Goal: Find specific page/section: Find specific page/section

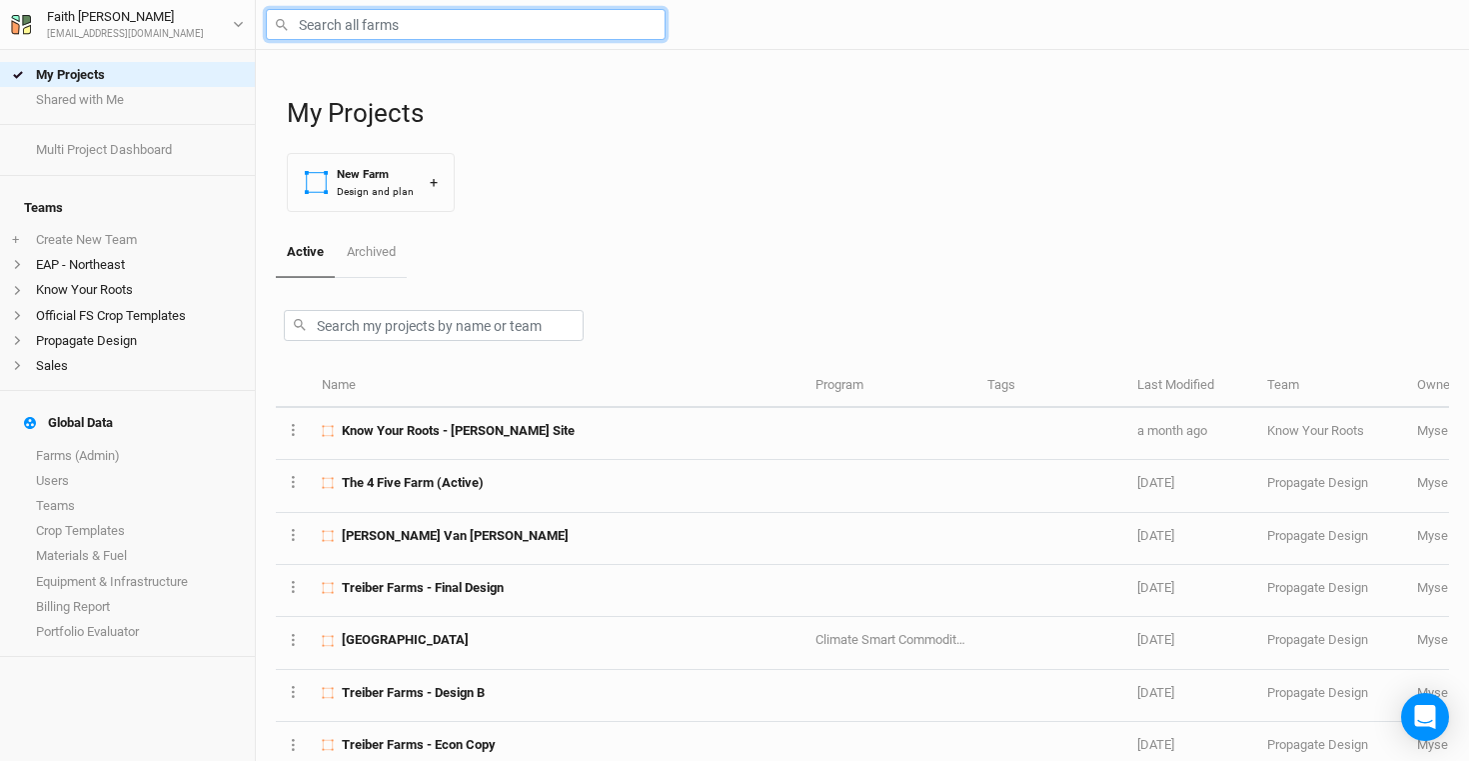
click at [394, 28] on input "text" at bounding box center [466, 24] width 400 height 31
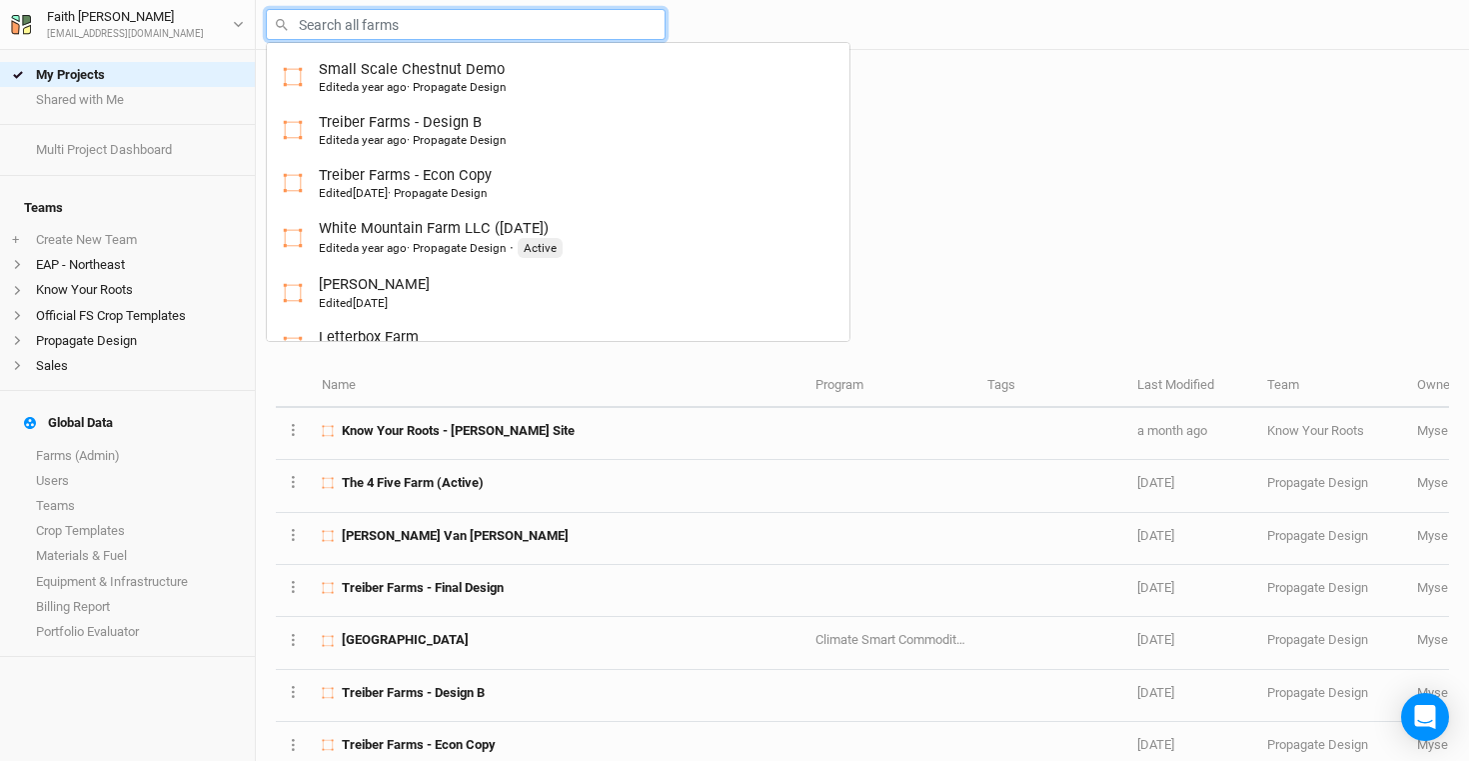
click at [412, 23] on input "text" at bounding box center [466, 24] width 400 height 31
type input "ru"
type input "rutgers Hazelnut Breeding and Research"
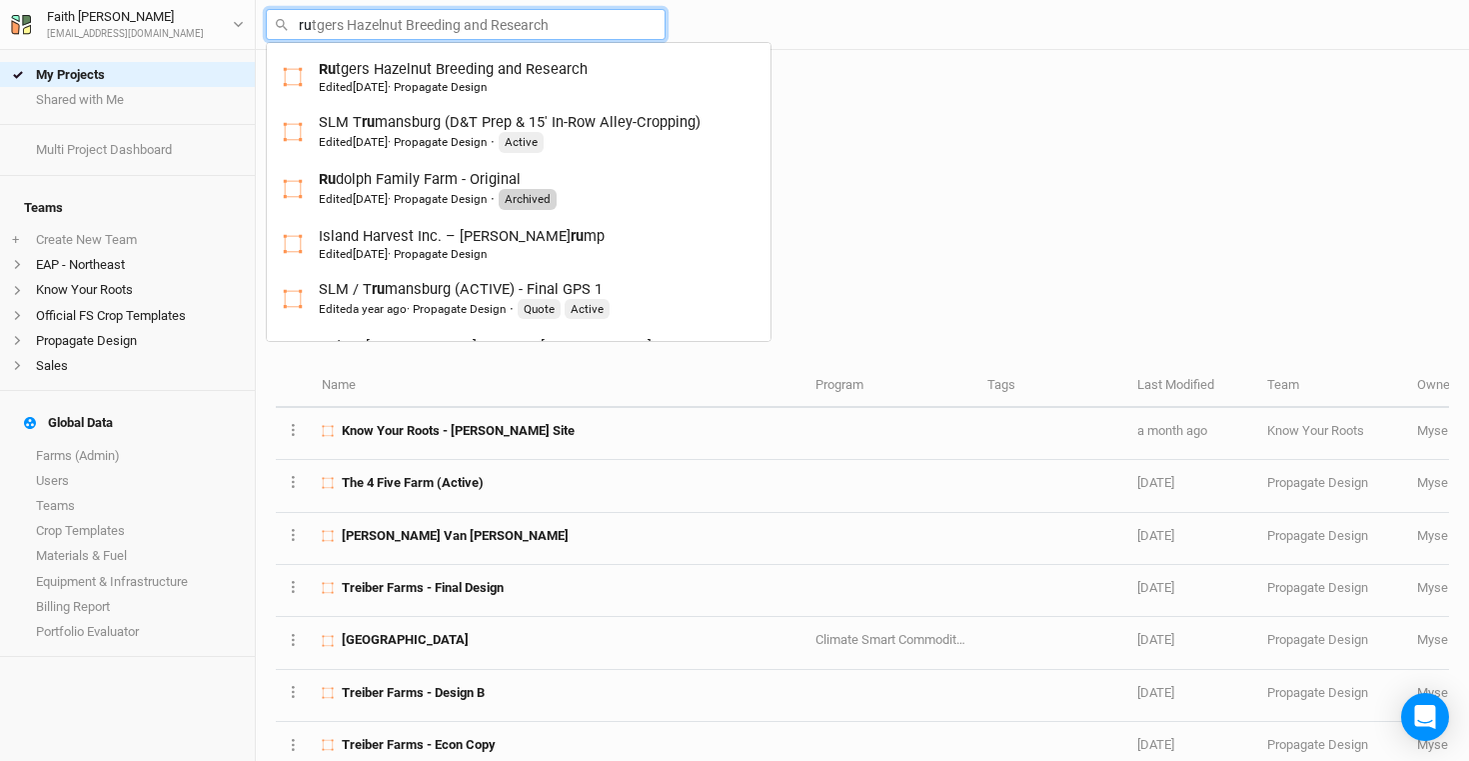
type input "rud"
type input "rudolph Family Farm - Original"
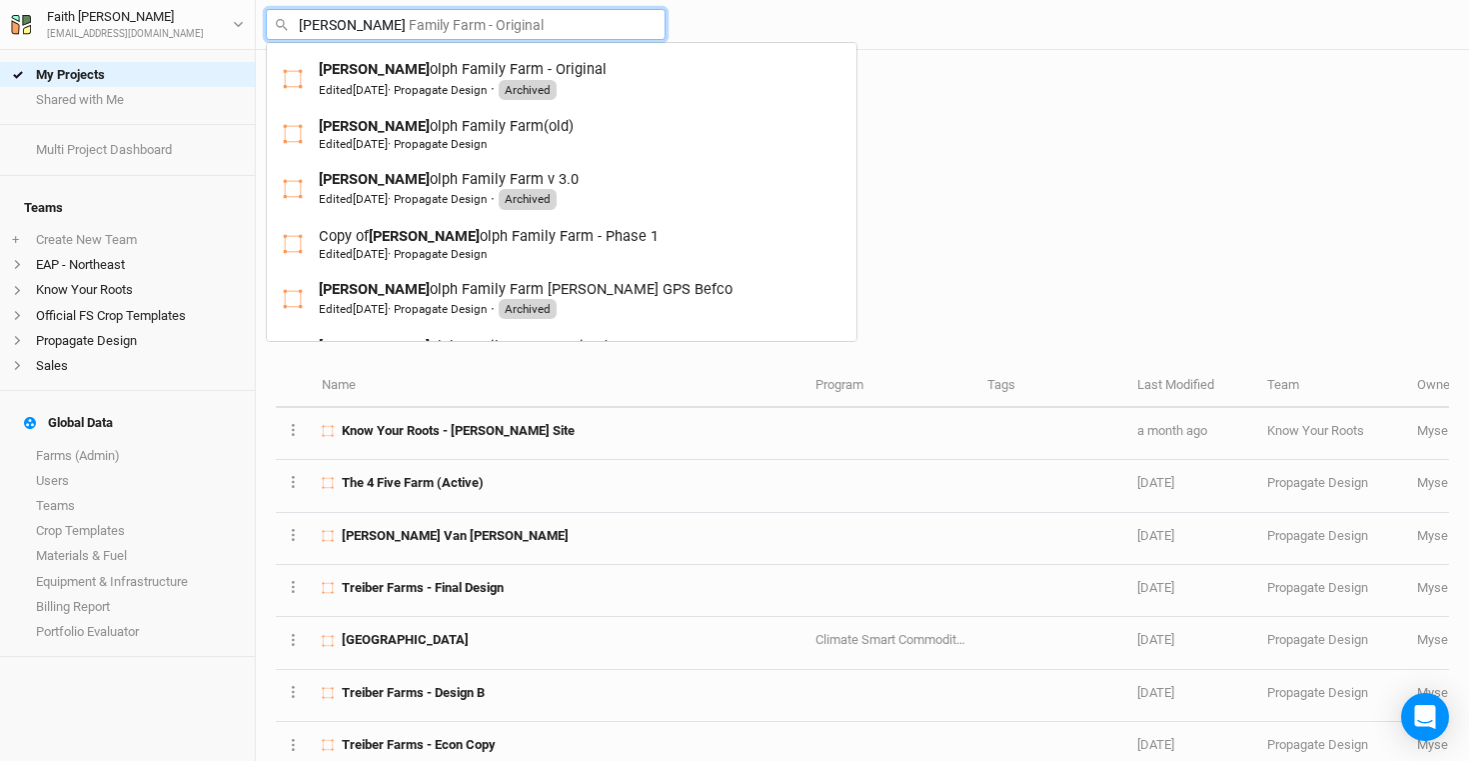
type input "rudo"
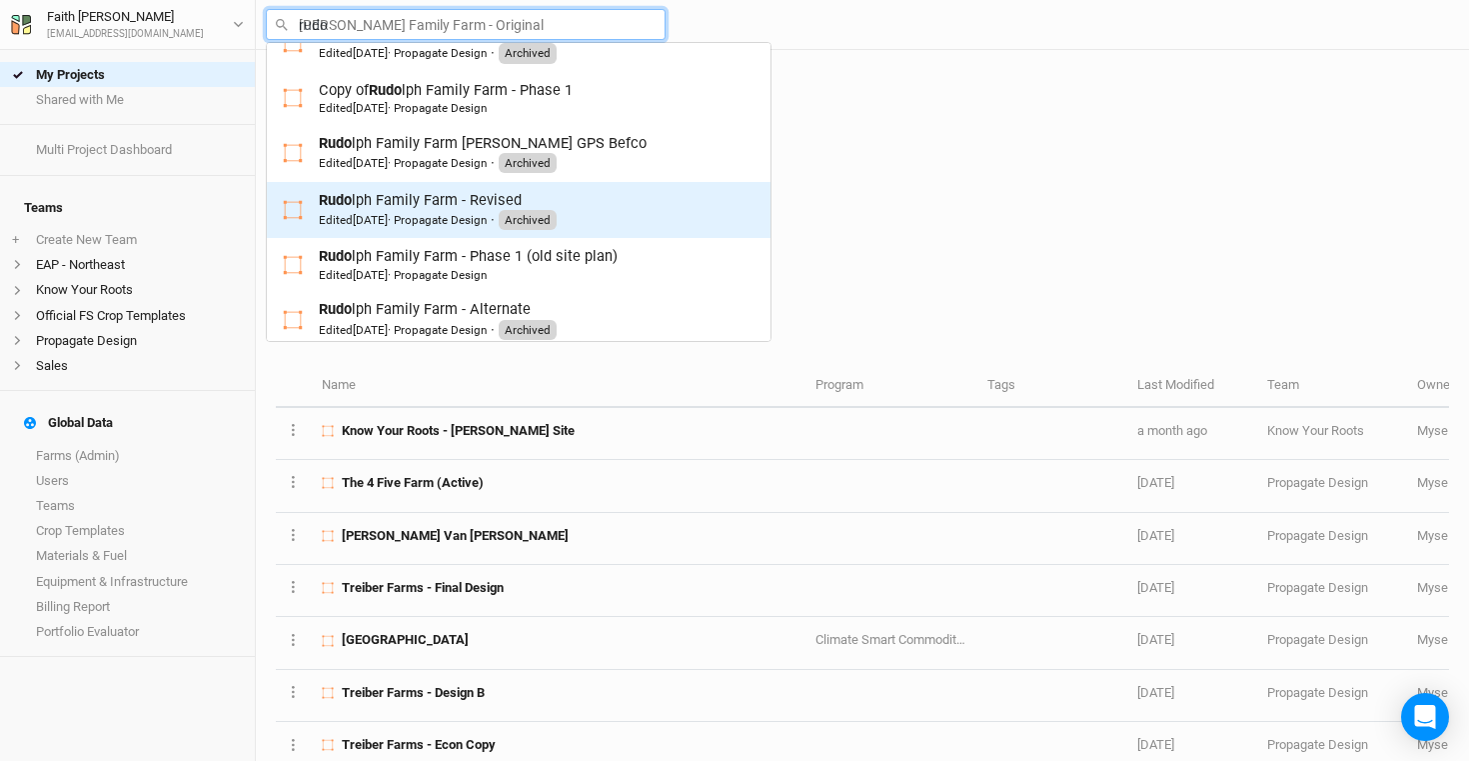
scroll to position [218, 0]
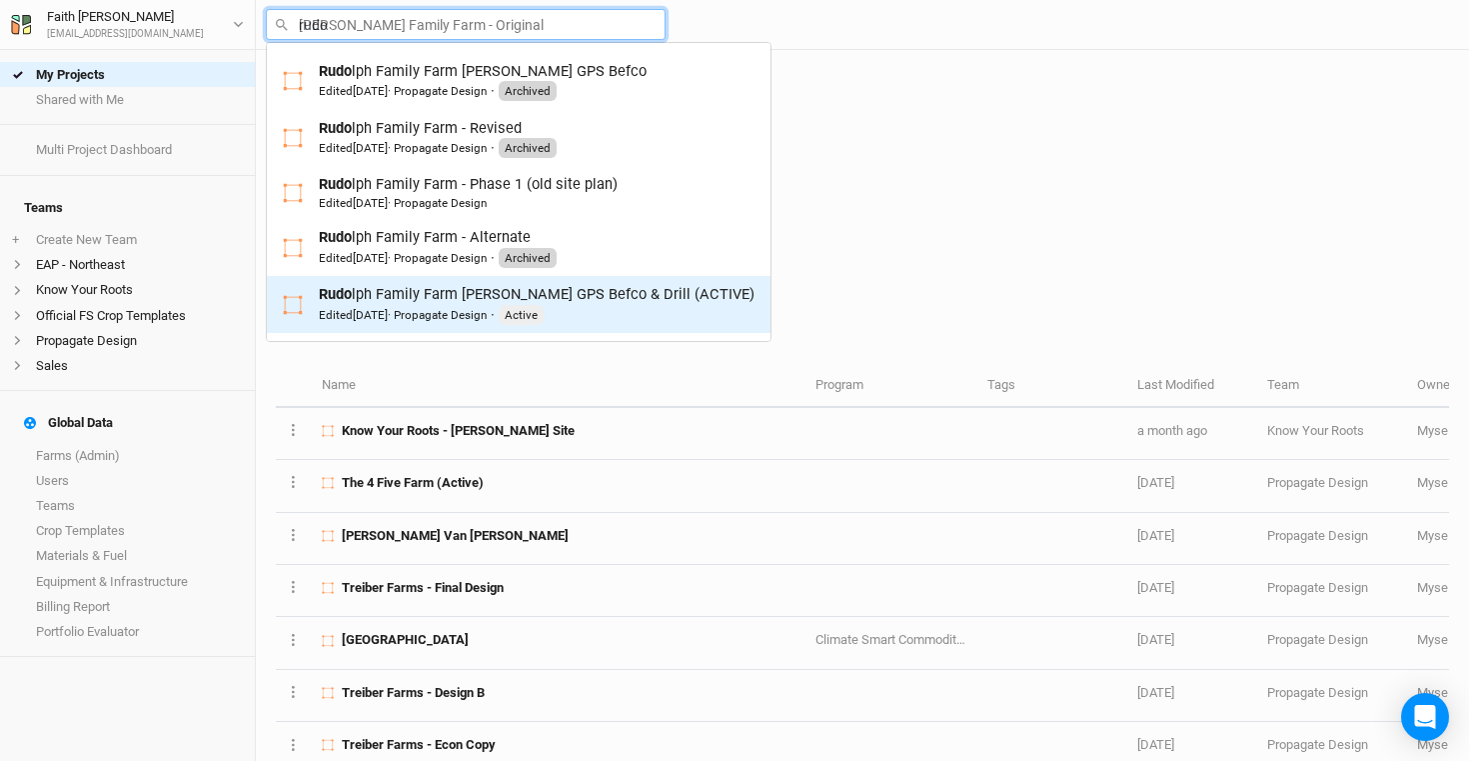
click at [420, 293] on div "Rudo lph Family Farm Bob GPS Befco & Drill (ACTIVE) Edited 8 days ago · Propaga…" at bounding box center [537, 304] width 436 height 41
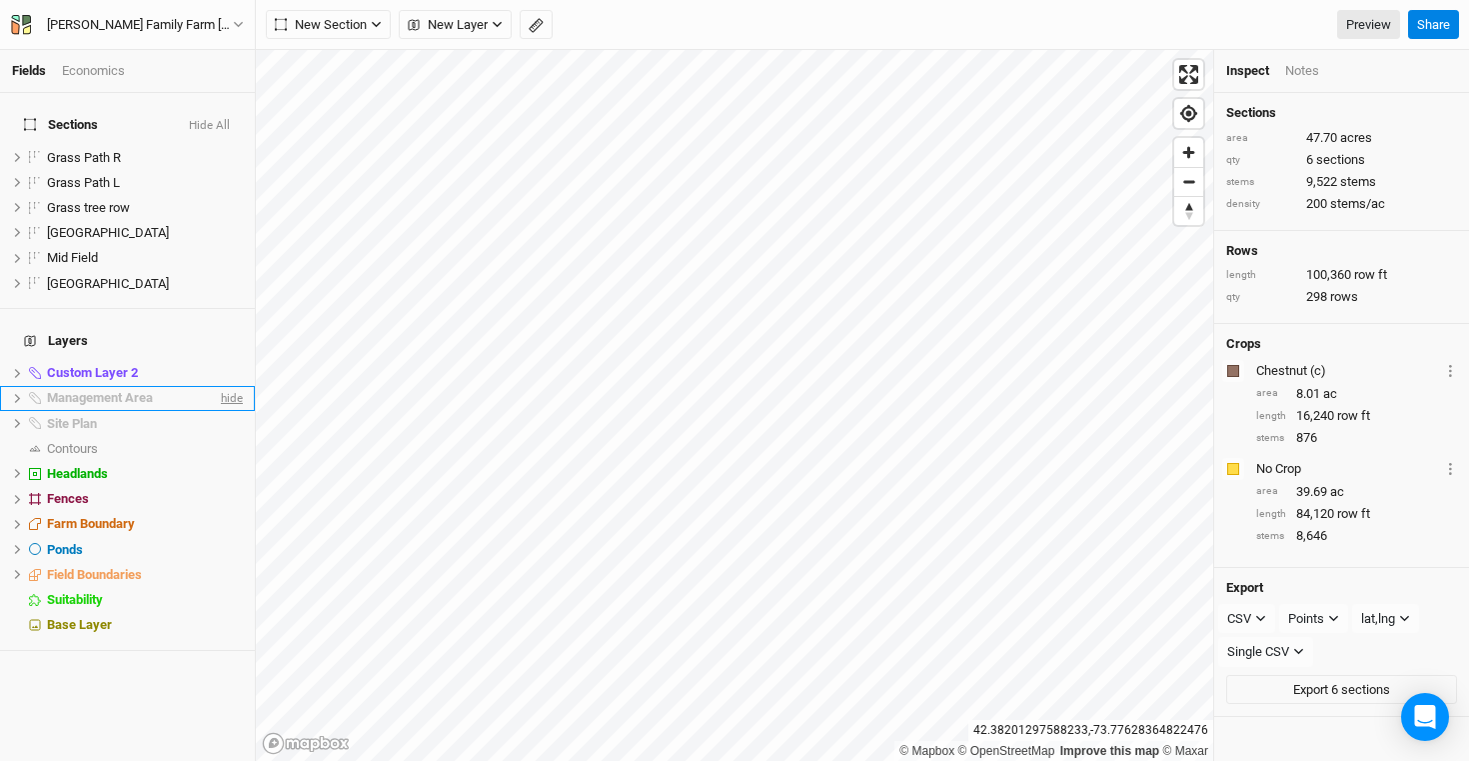
click at [222, 386] on span "hide" at bounding box center [230, 398] width 26 height 25
click at [217, 411] on span "hide" at bounding box center [230, 423] width 26 height 25
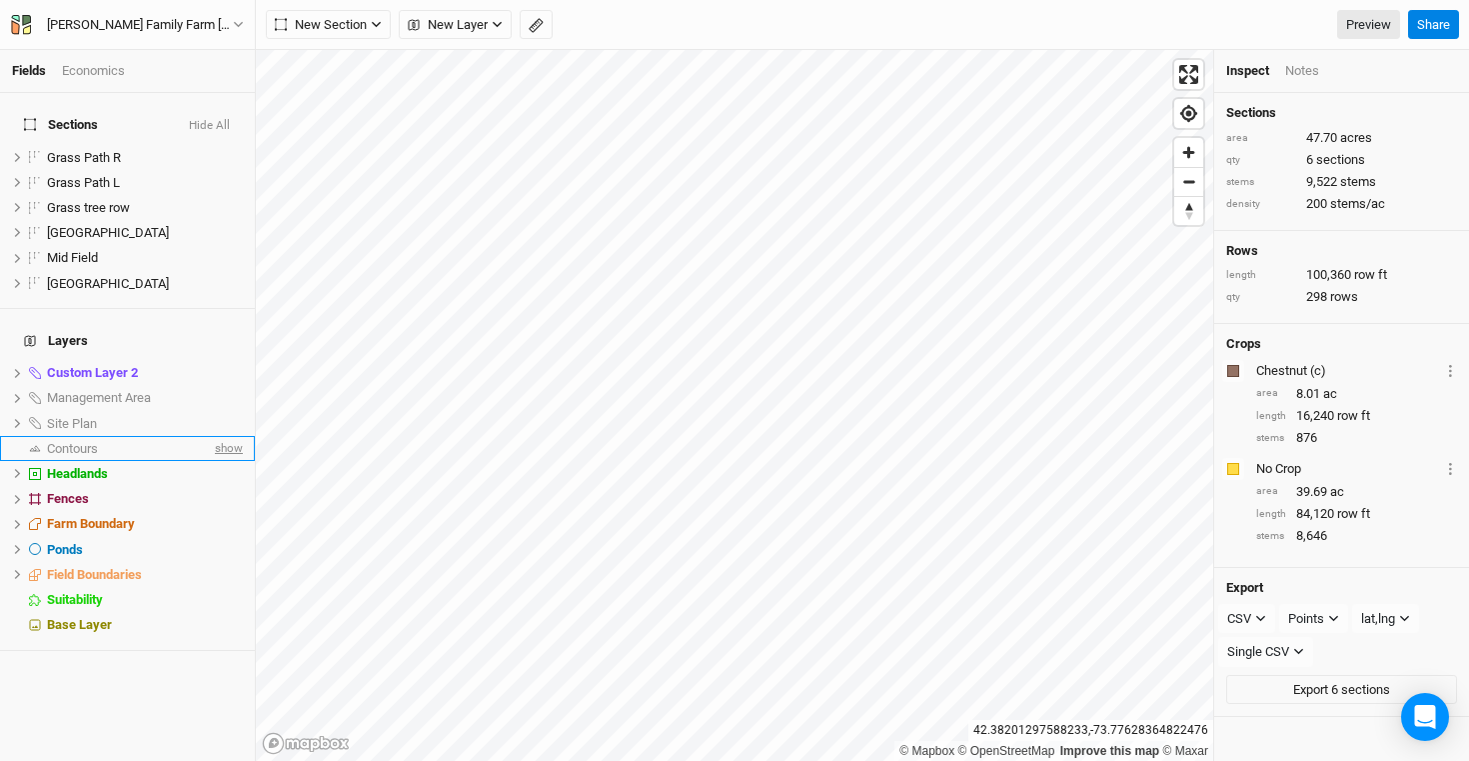
click at [213, 436] on span "show" at bounding box center [227, 448] width 32 height 25
click at [219, 436] on span "hide" at bounding box center [230, 448] width 26 height 25
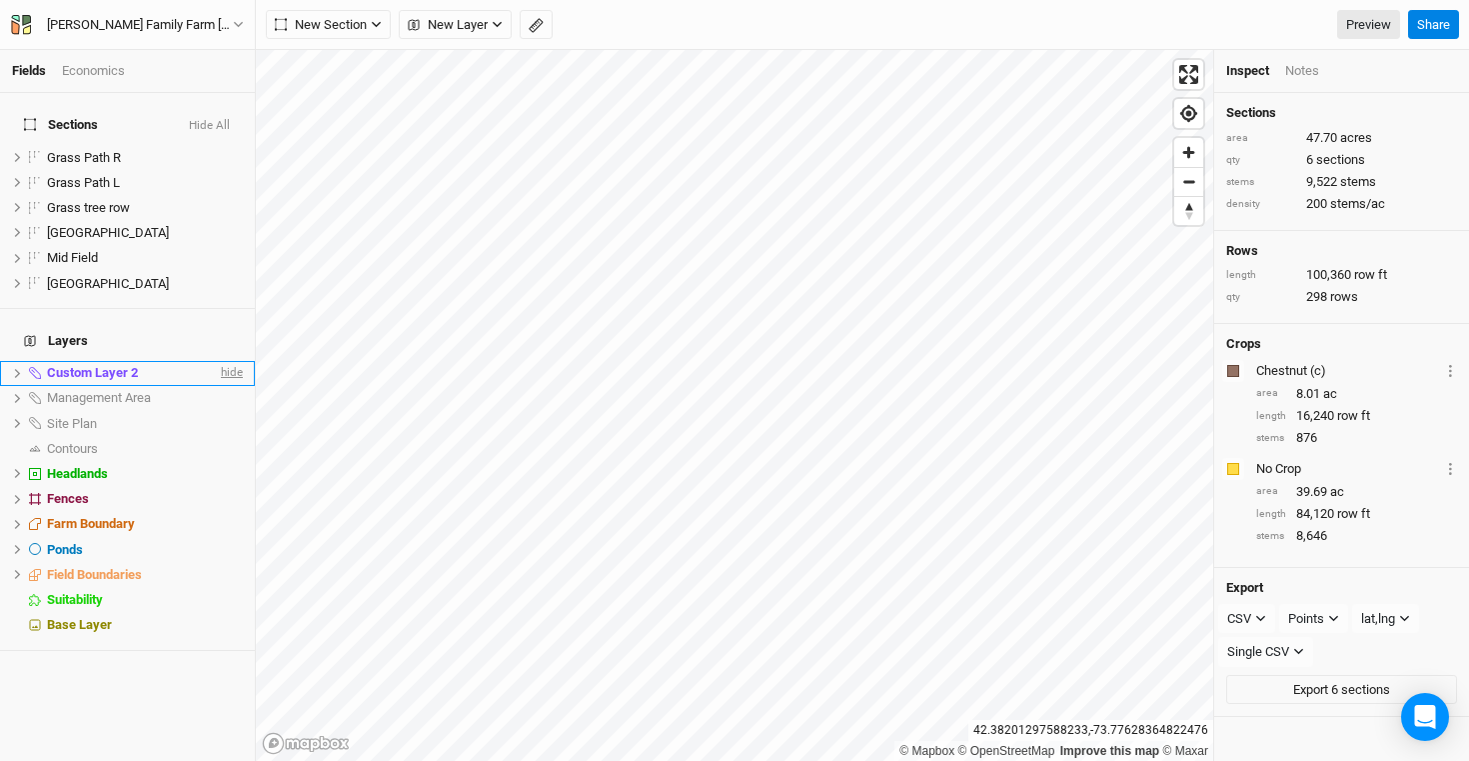
click at [217, 361] on span "hide" at bounding box center [230, 373] width 26 height 25
click at [215, 361] on span "show" at bounding box center [227, 373] width 32 height 25
click at [217, 361] on span "hide" at bounding box center [230, 373] width 26 height 25
click at [204, 119] on button "Hide All" at bounding box center [209, 126] width 43 height 14
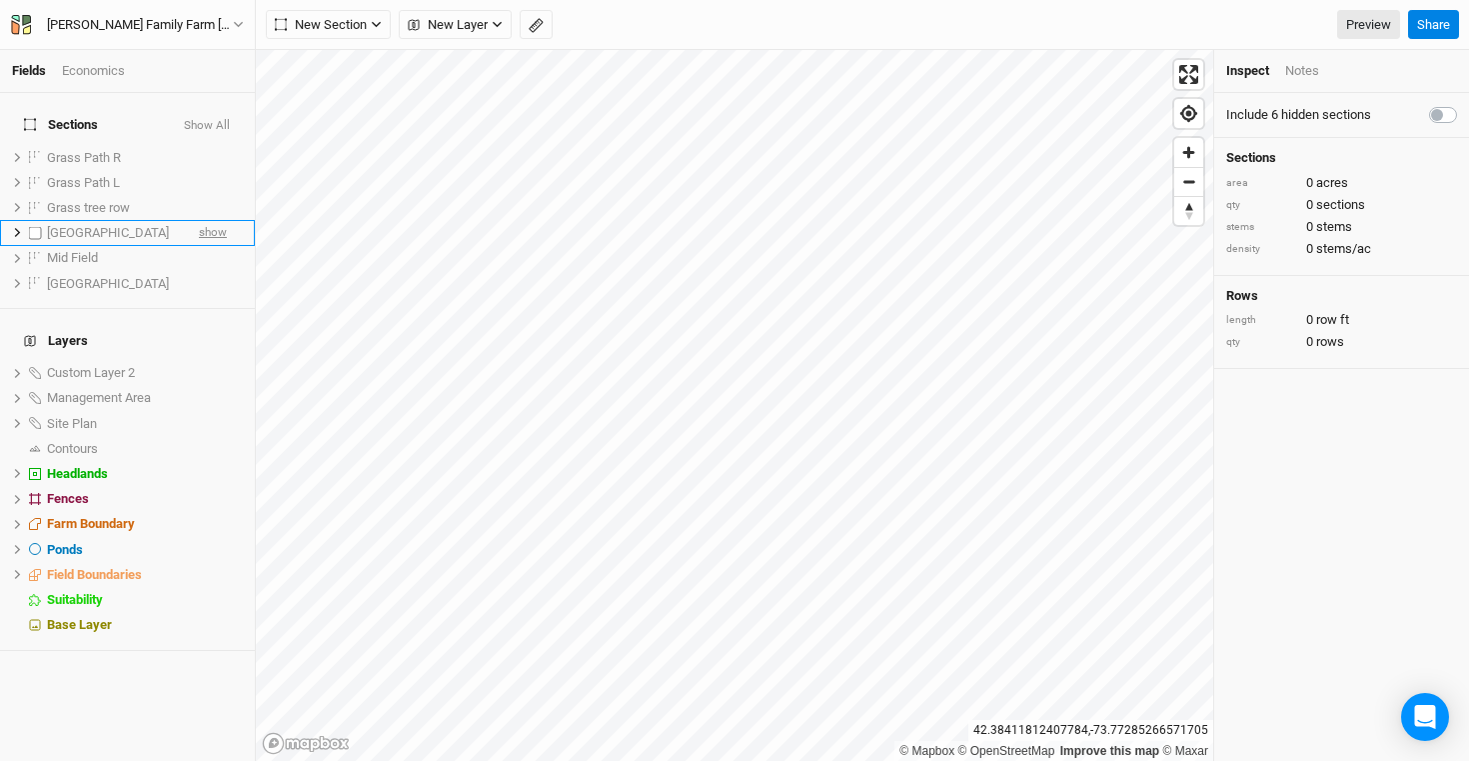
click at [199, 224] on span "show" at bounding box center [213, 233] width 28 height 25
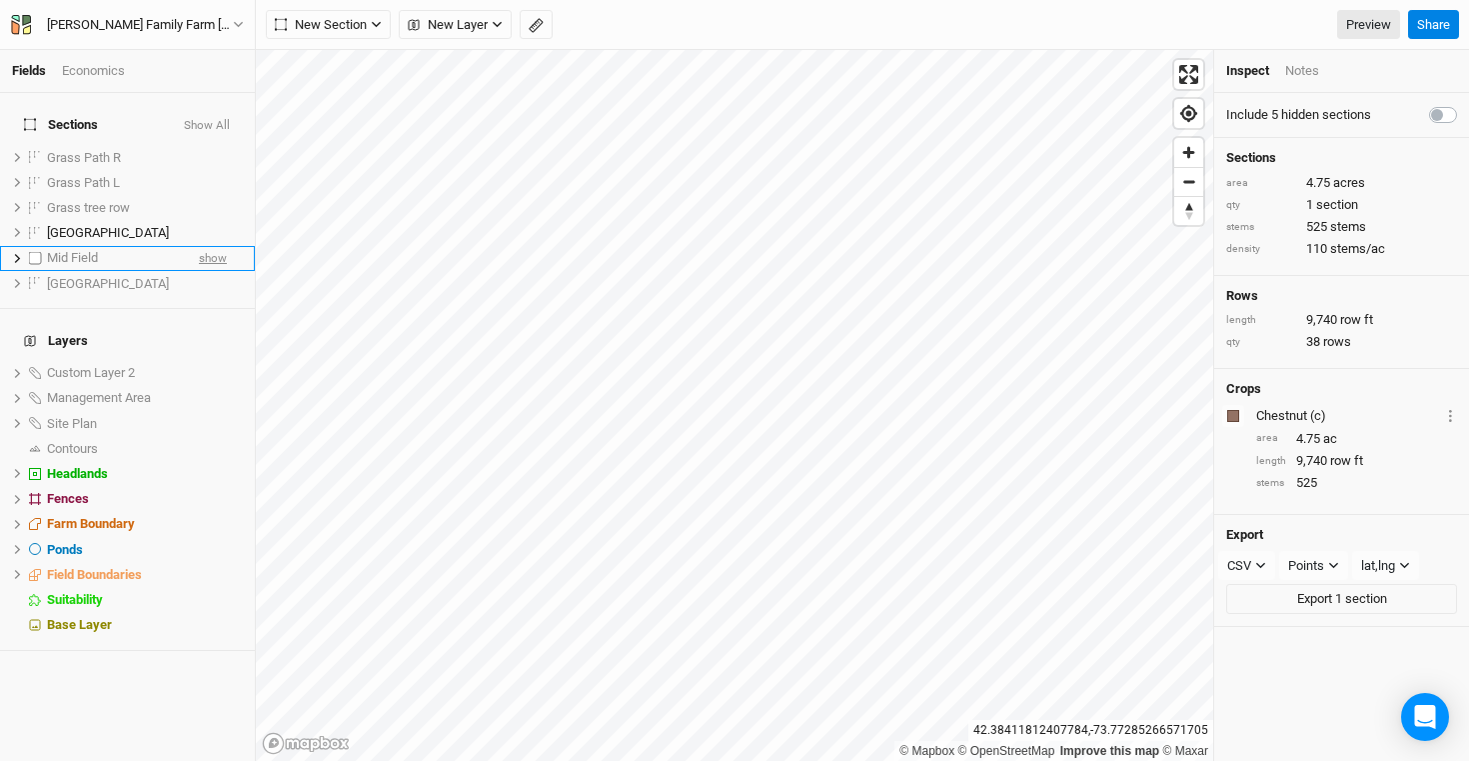
click at [199, 246] on span "show" at bounding box center [213, 258] width 28 height 25
click at [199, 271] on span "show" at bounding box center [213, 283] width 28 height 25
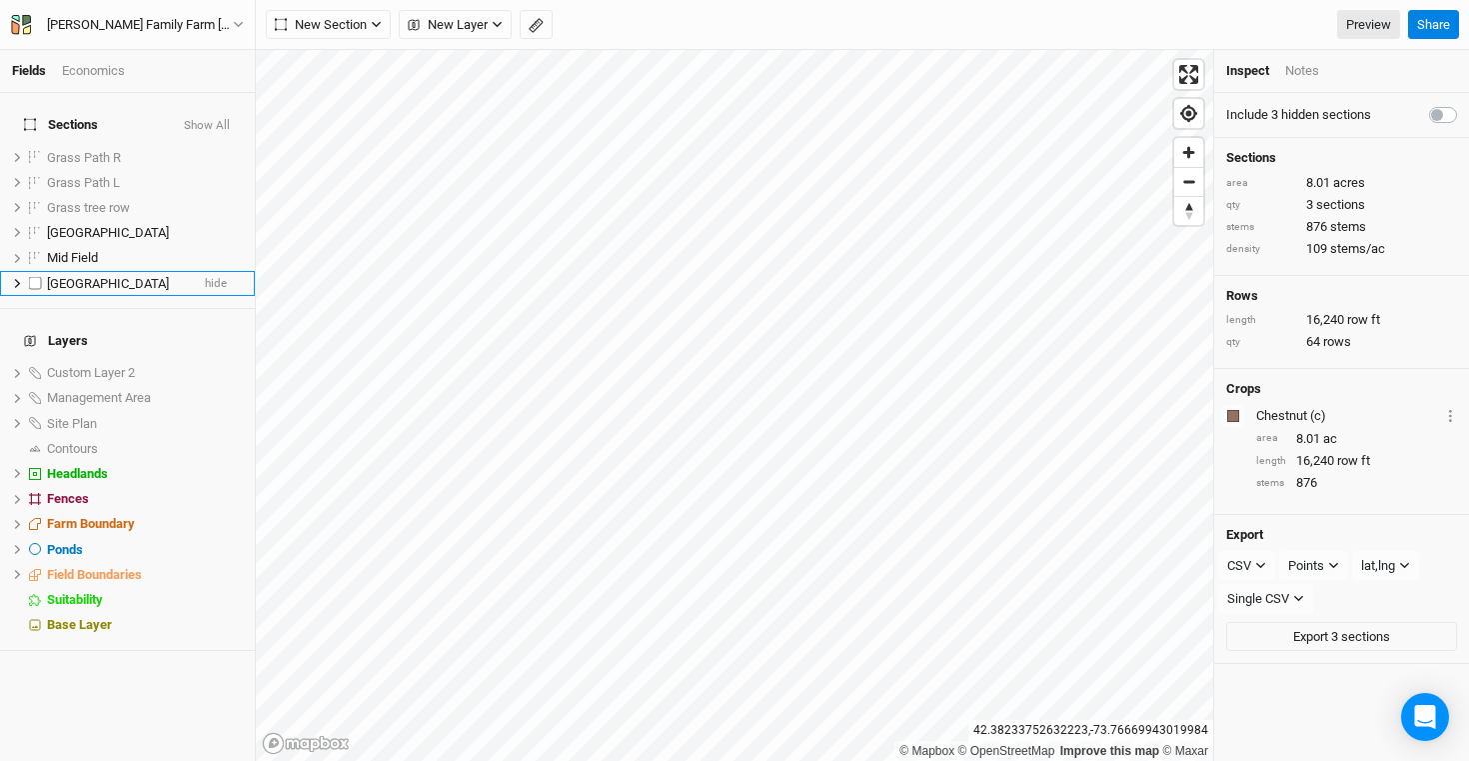
click at [34, 274] on label at bounding box center [35, 283] width 25 height 25
click at [34, 277] on input "checkbox" at bounding box center [35, 283] width 13 height 13
checkbox input "true"
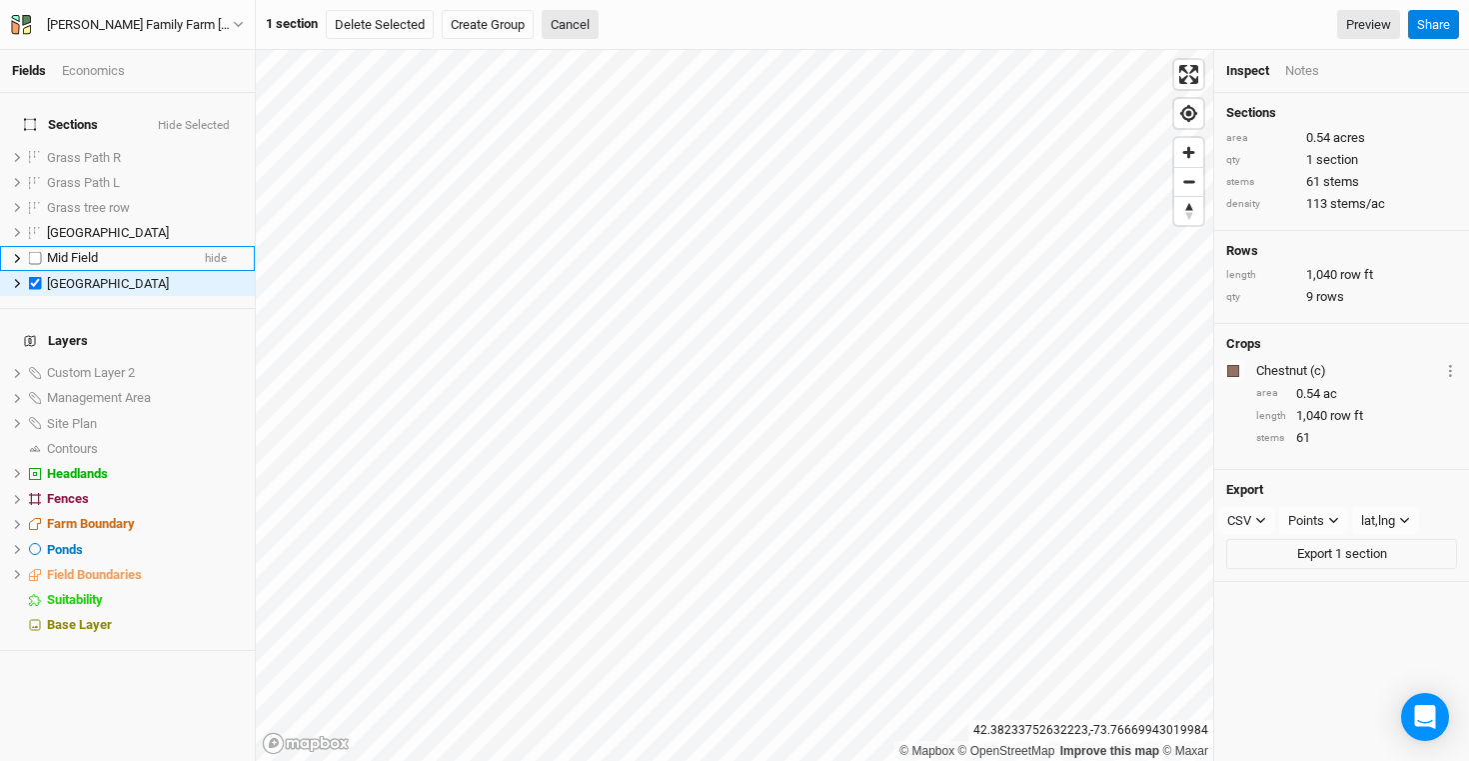
click at [35, 249] on label at bounding box center [35, 258] width 25 height 25
click at [35, 252] on input "checkbox" at bounding box center [35, 258] width 13 height 13
checkbox input "true"
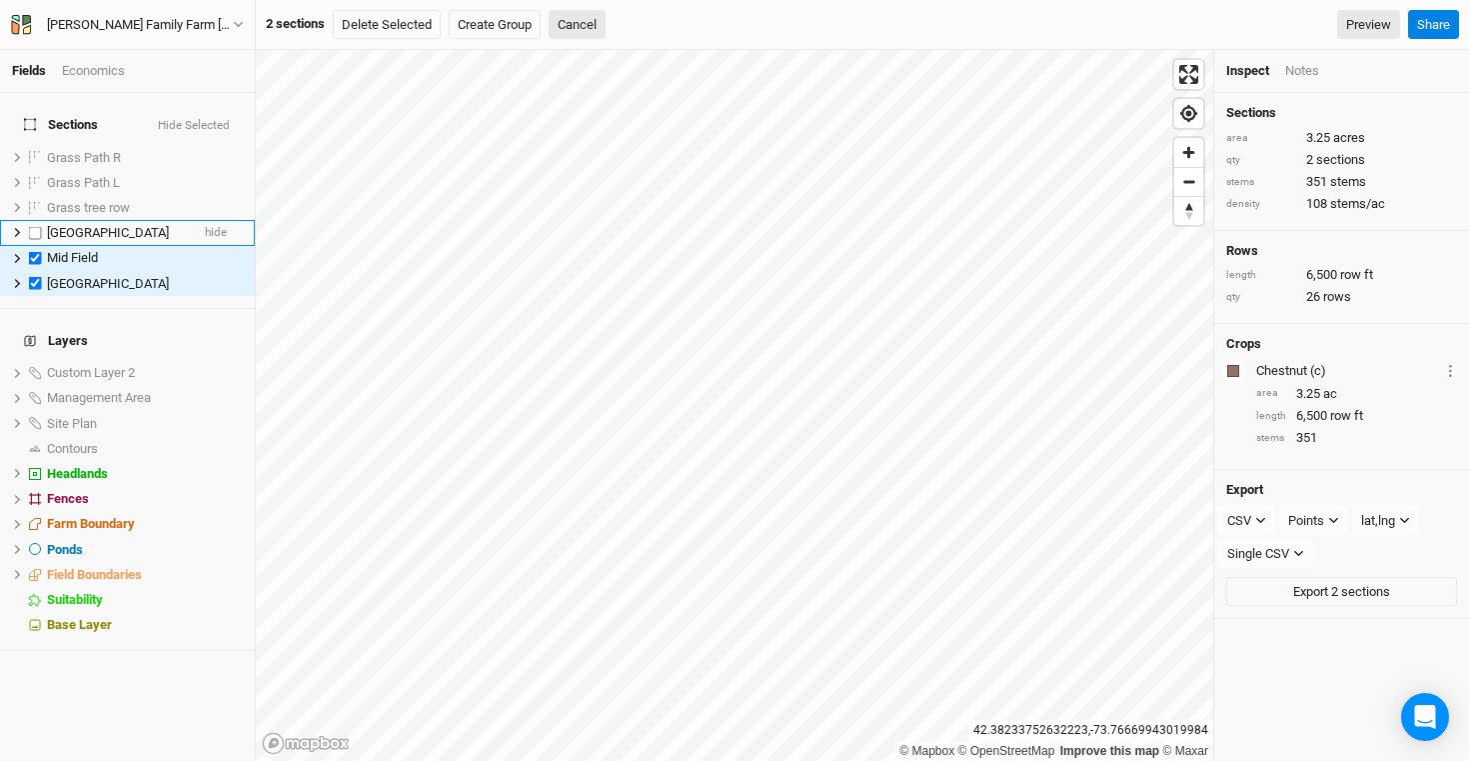
click at [39, 223] on label at bounding box center [35, 232] width 25 height 25
click at [39, 226] on input "checkbox" at bounding box center [35, 232] width 13 height 13
checkbox input "true"
